Goal: Navigation & Orientation: Find specific page/section

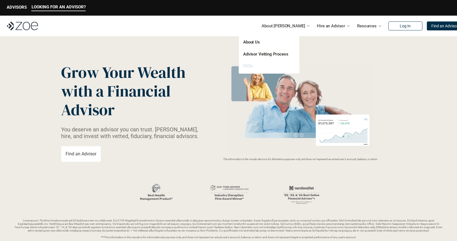
click at [246, 66] on link "FAQs" at bounding box center [247, 65] width 9 height 5
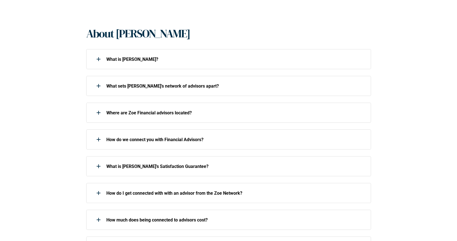
scroll to position [120, 0]
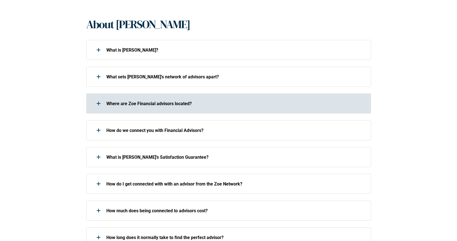
click at [99, 104] on use at bounding box center [98, 104] width 1 height 4
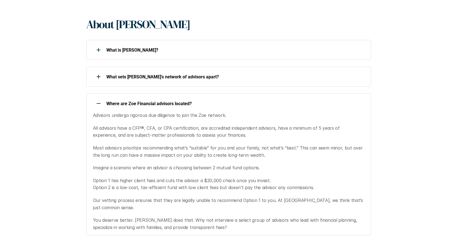
click at [99, 104] on div at bounding box center [98, 103] width 11 height 11
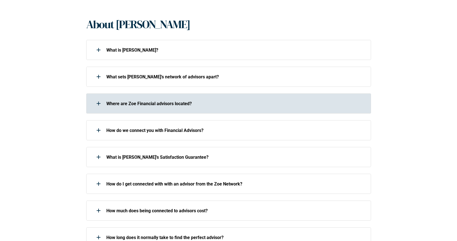
click at [99, 104] on use at bounding box center [98, 104] width 1 height 4
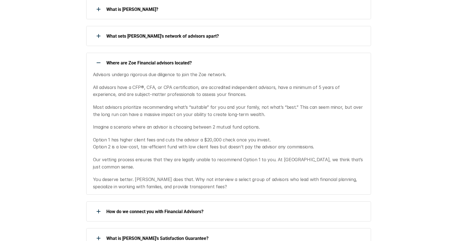
scroll to position [164, 0]
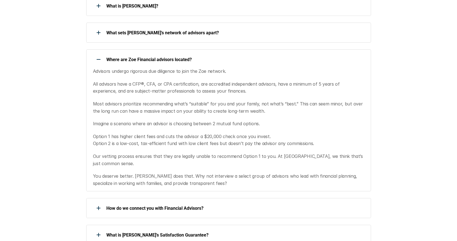
click at [98, 60] on div at bounding box center [98, 59] width 11 height 11
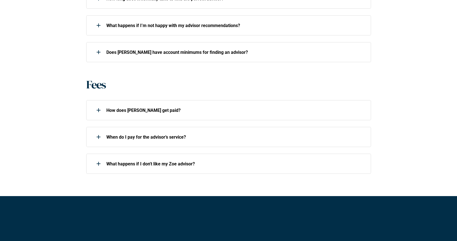
scroll to position [361, 0]
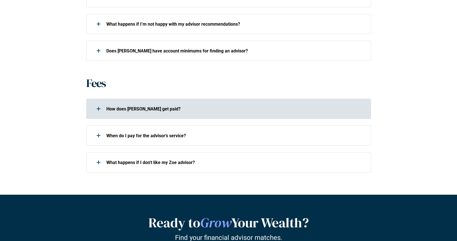
click at [98, 111] on use at bounding box center [98, 109] width 1 height 4
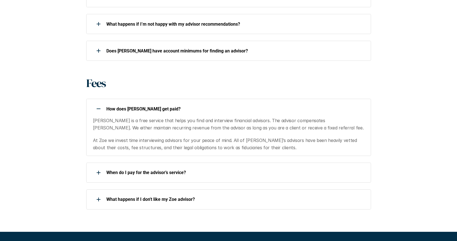
click at [98, 109] on use at bounding box center [99, 109] width 4 height 1
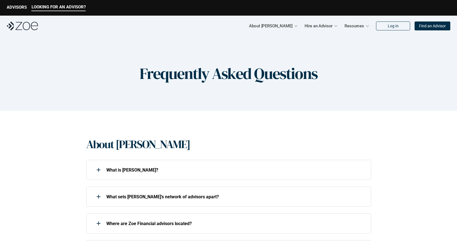
scroll to position [0, 0]
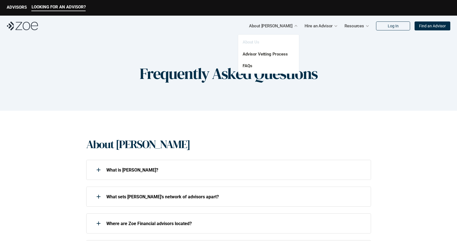
click at [255, 42] on link "About Us" at bounding box center [251, 42] width 17 height 5
